Goal: Task Accomplishment & Management: Use online tool/utility

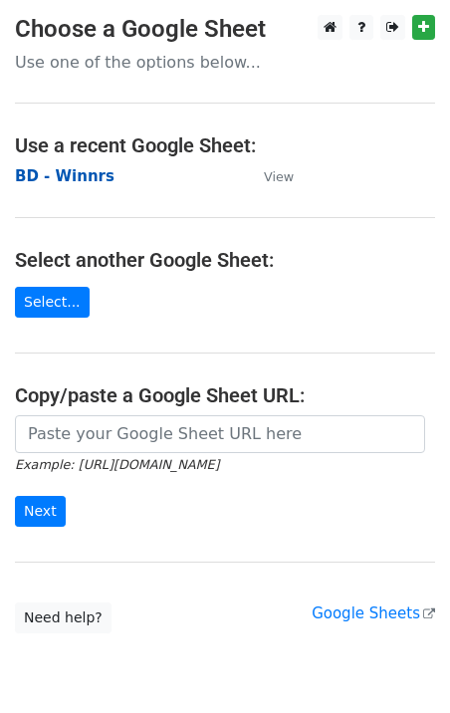
click at [80, 182] on strong "BD - Winnrs" at bounding box center [65, 176] width 100 height 18
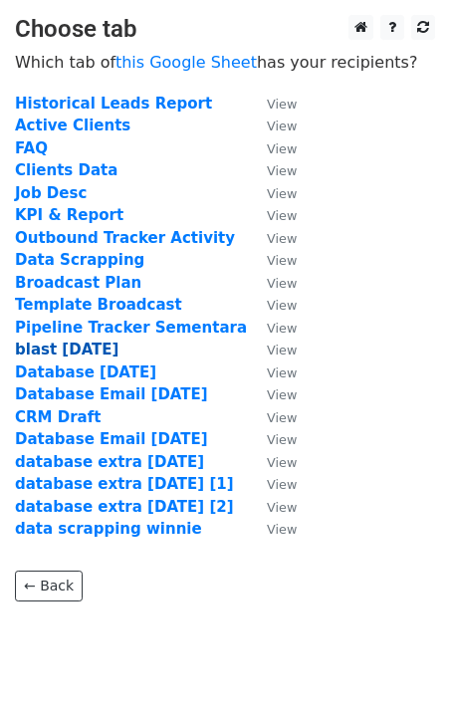
click at [64, 341] on strong "blast [DATE]" at bounding box center [67, 349] width 104 height 18
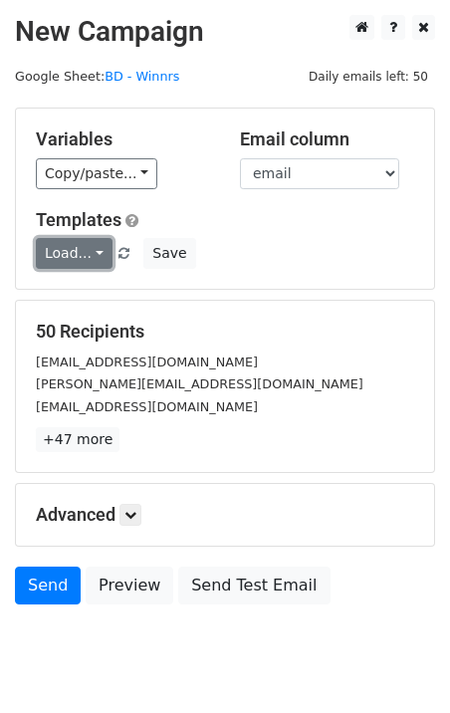
click at [92, 263] on link "Load..." at bounding box center [74, 253] width 77 height 31
click at [93, 290] on link "Blast Email" at bounding box center [115, 297] width 157 height 32
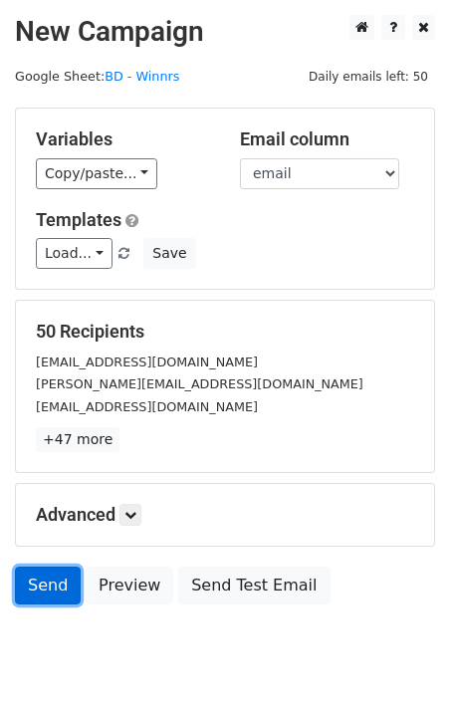
click at [66, 580] on link "Send" at bounding box center [48, 585] width 66 height 38
